Goal: Information Seeking & Learning: Learn about a topic

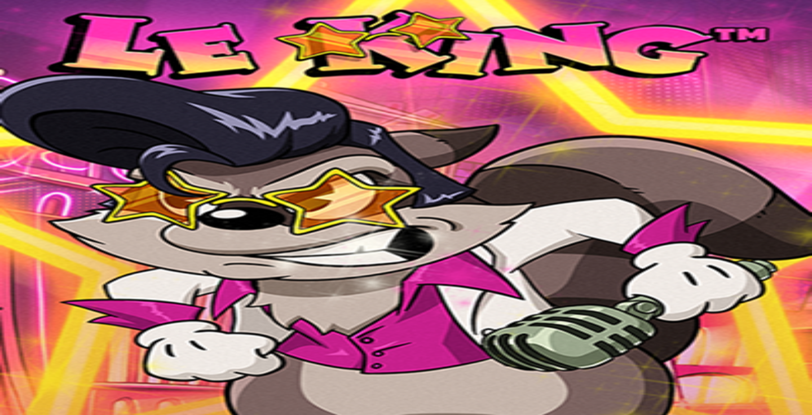
click at [83, 131] on icon "Primary" at bounding box center [117, 89] width 169 height 85
click at [65, 197] on span "Tarjoukset" at bounding box center [46, 193] width 38 height 10
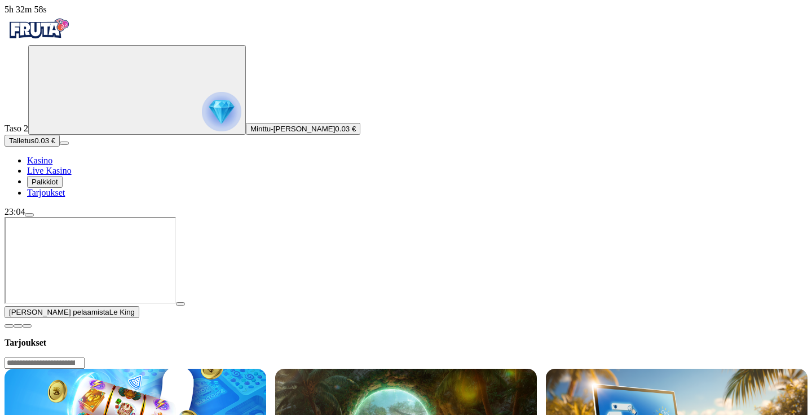
click at [58, 186] on span "Palkkiot" at bounding box center [45, 182] width 26 height 8
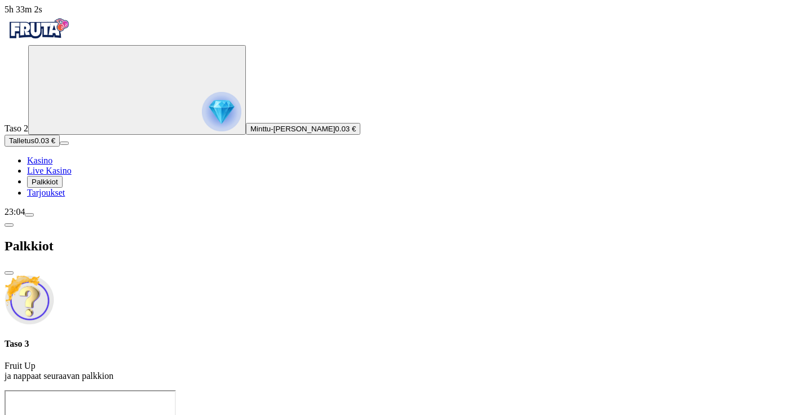
click at [9, 225] on span "chevron-left icon" at bounding box center [9, 225] width 0 height 0
